Goal: Transaction & Acquisition: Purchase product/service

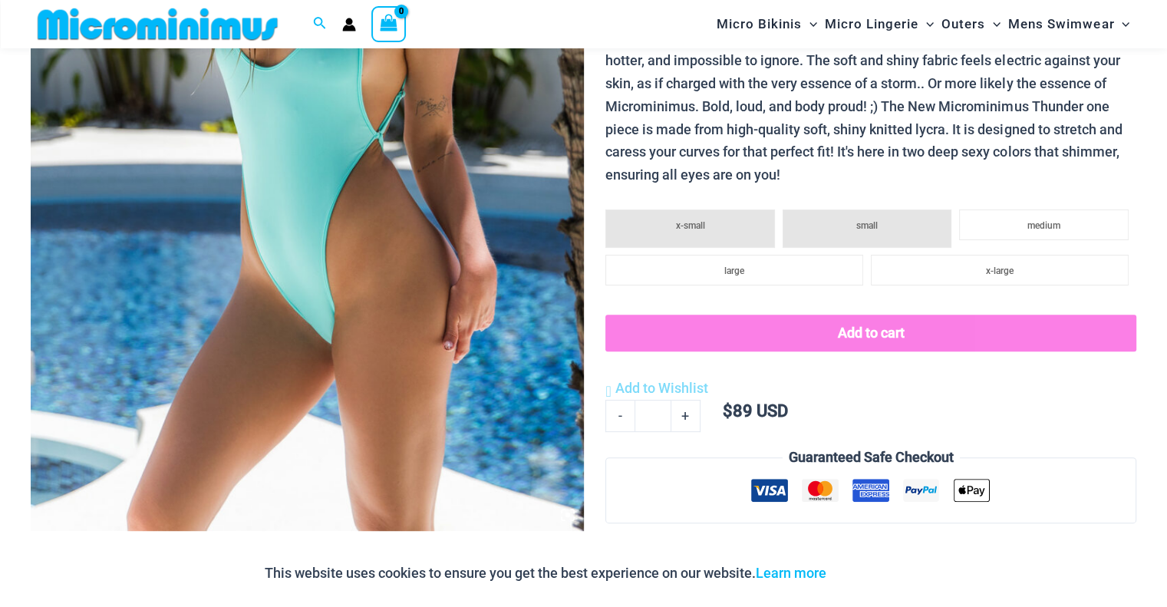
scroll to position [446, 0]
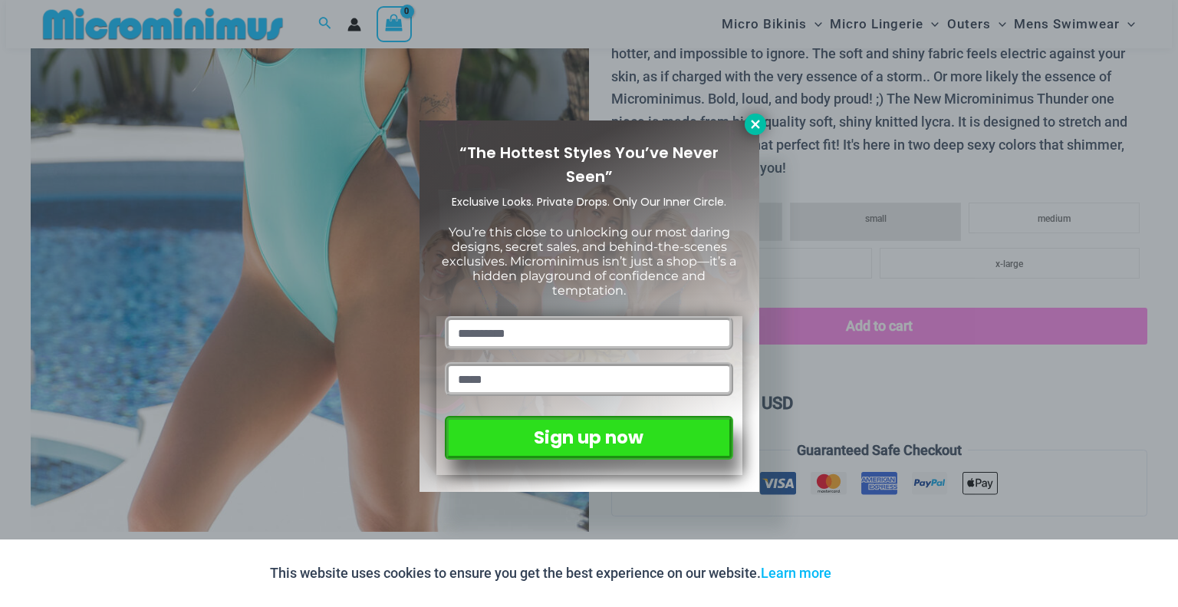
click at [756, 122] on icon at bounding box center [755, 124] width 8 height 8
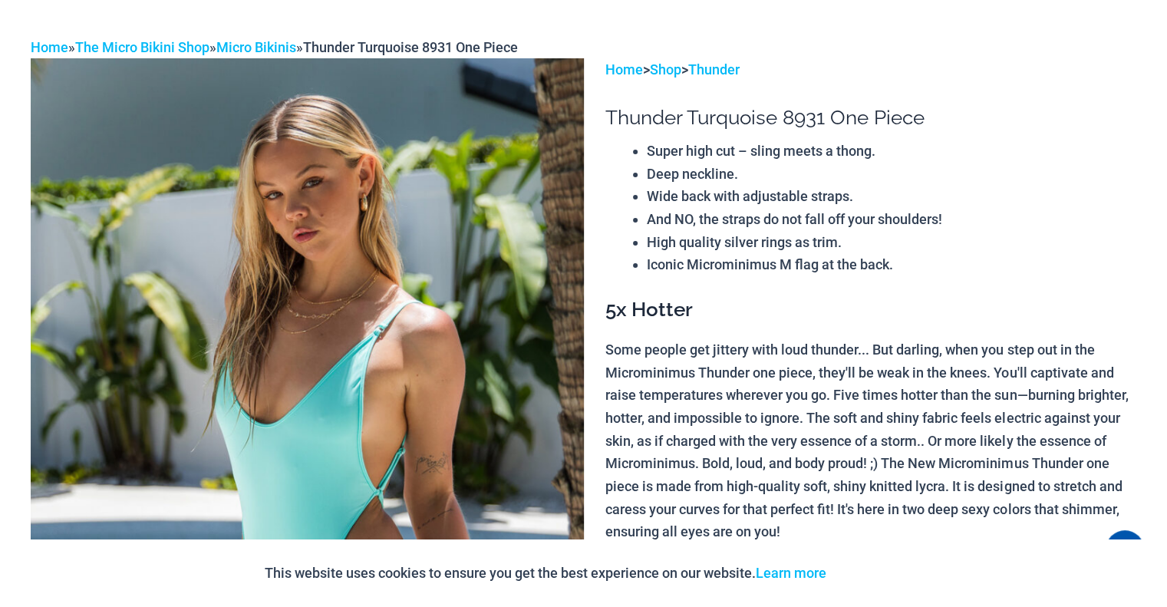
scroll to position [0, 0]
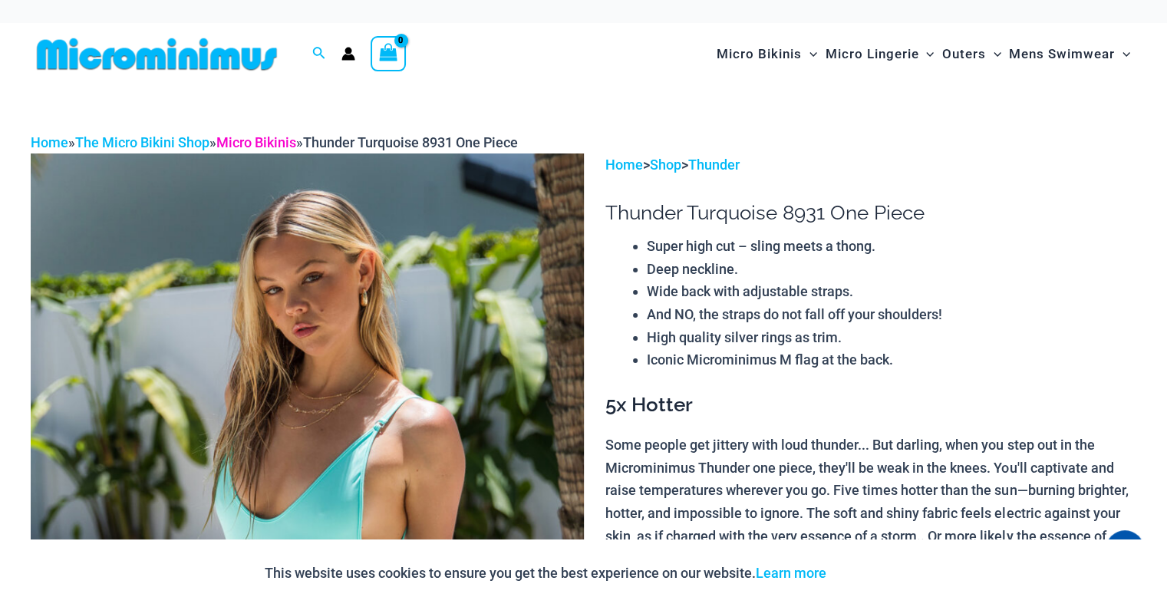
click at [291, 138] on link "Micro Bikinis" at bounding box center [256, 142] width 80 height 16
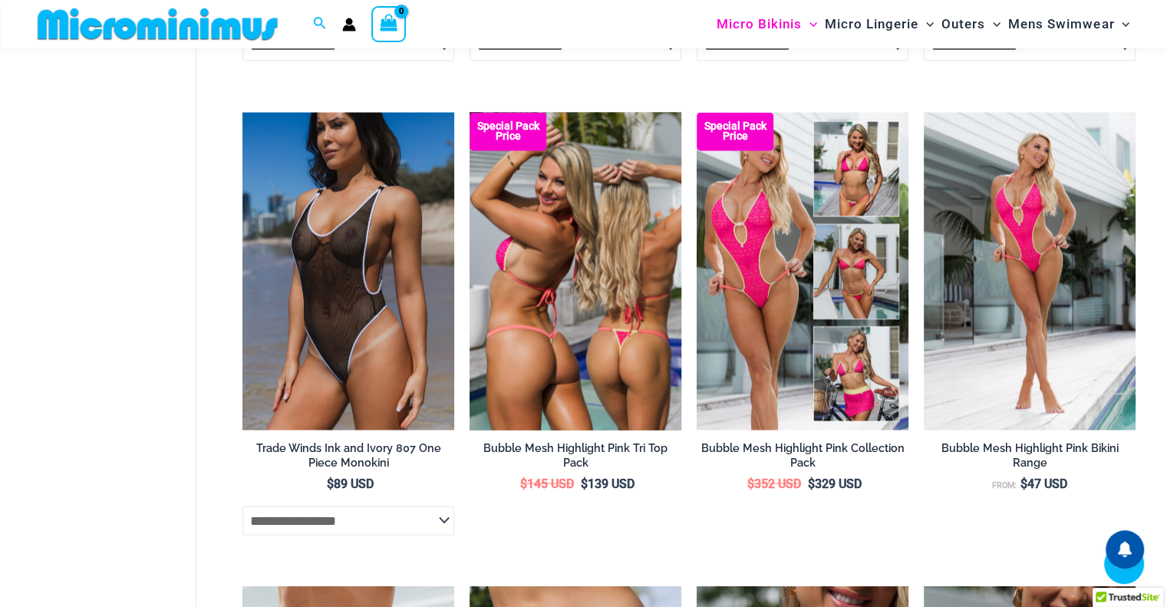
scroll to position [2518, 0]
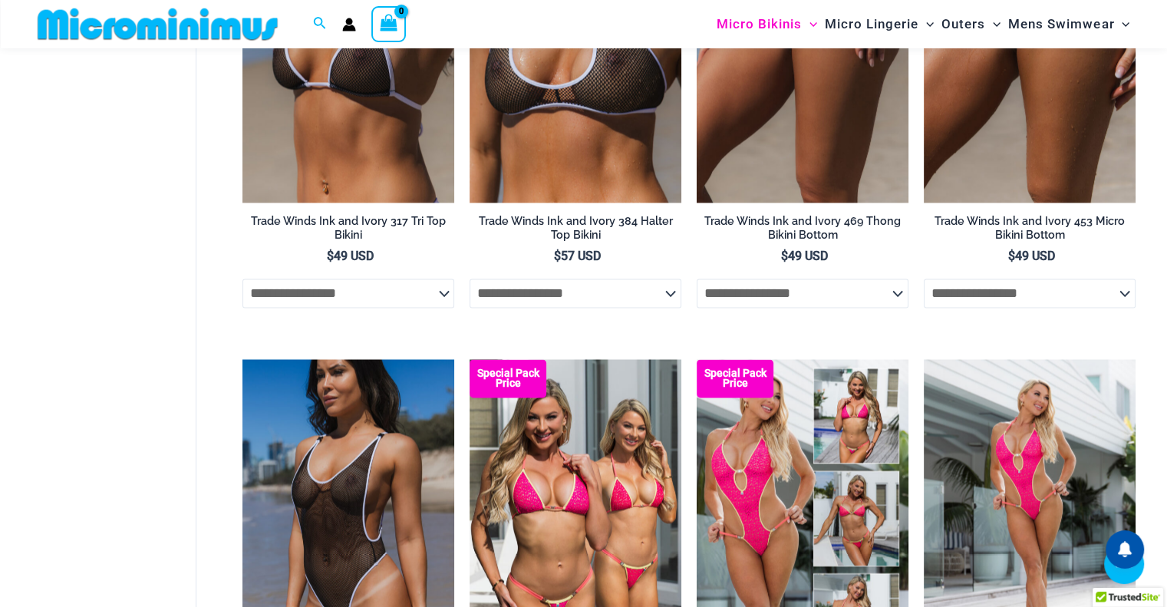
click at [212, 29] on img at bounding box center [157, 24] width 252 height 35
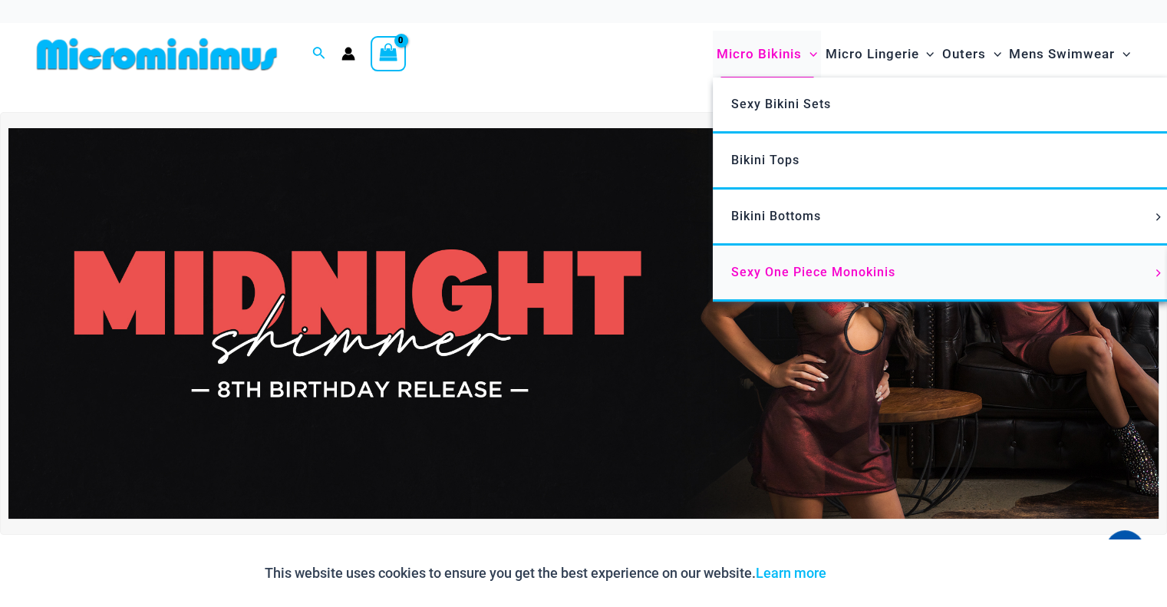
click at [819, 269] on span "Sexy One Piece Monokinis" at bounding box center [813, 272] width 164 height 15
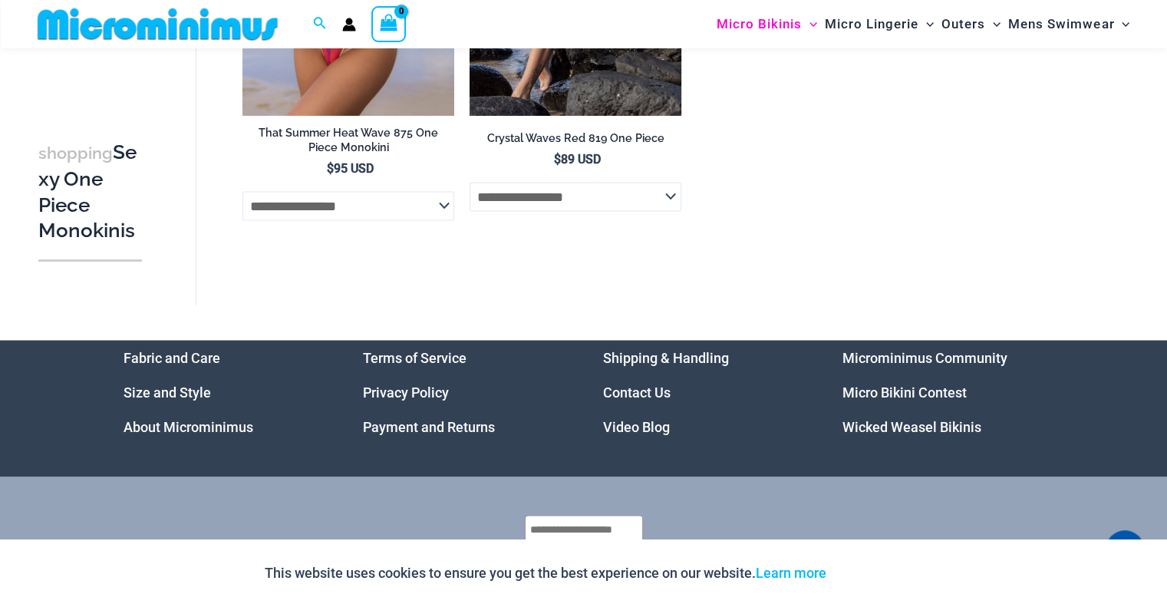
scroll to position [2744, 0]
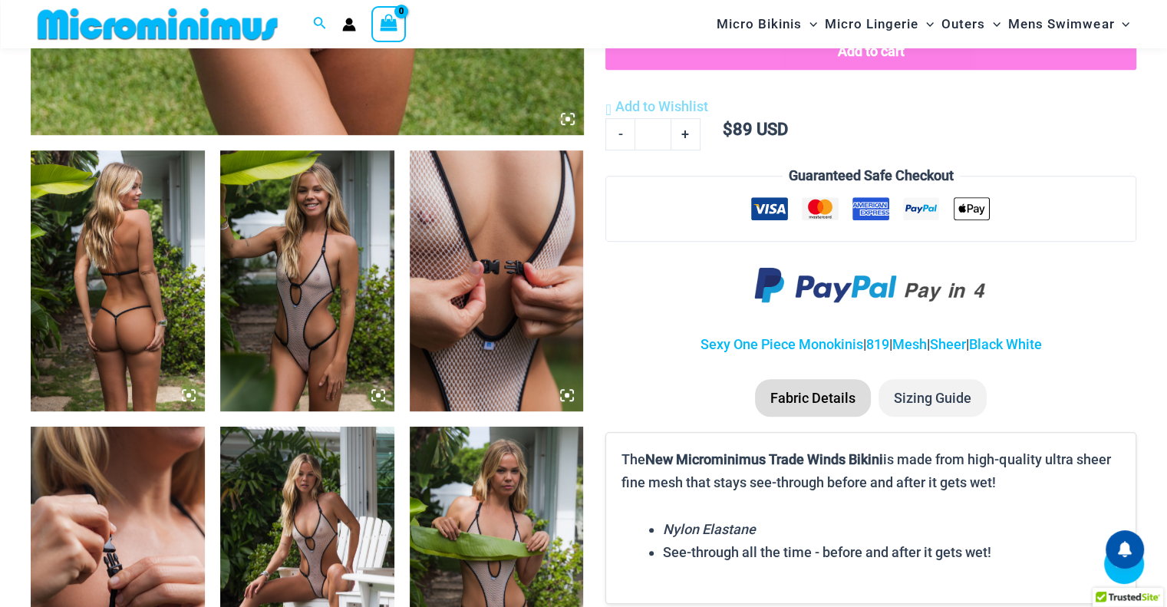
scroll to position [830, 0]
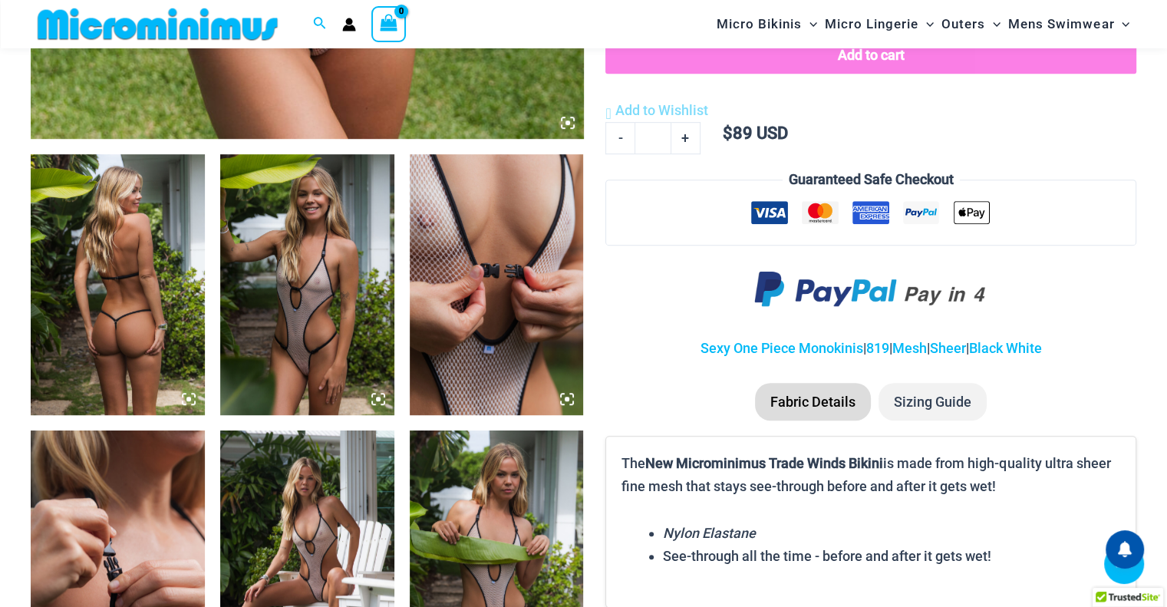
click at [361, 223] on img at bounding box center [307, 284] width 174 height 261
click at [377, 394] on icon at bounding box center [378, 399] width 14 height 14
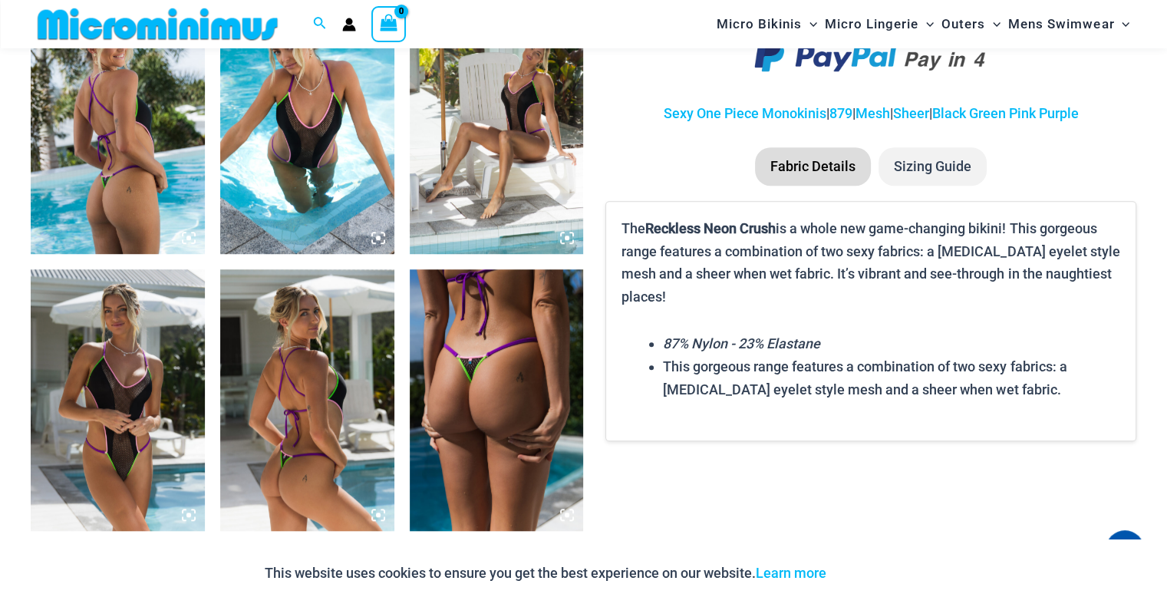
scroll to position [1204, 0]
